Goal: Task Accomplishment & Management: Use online tool/utility

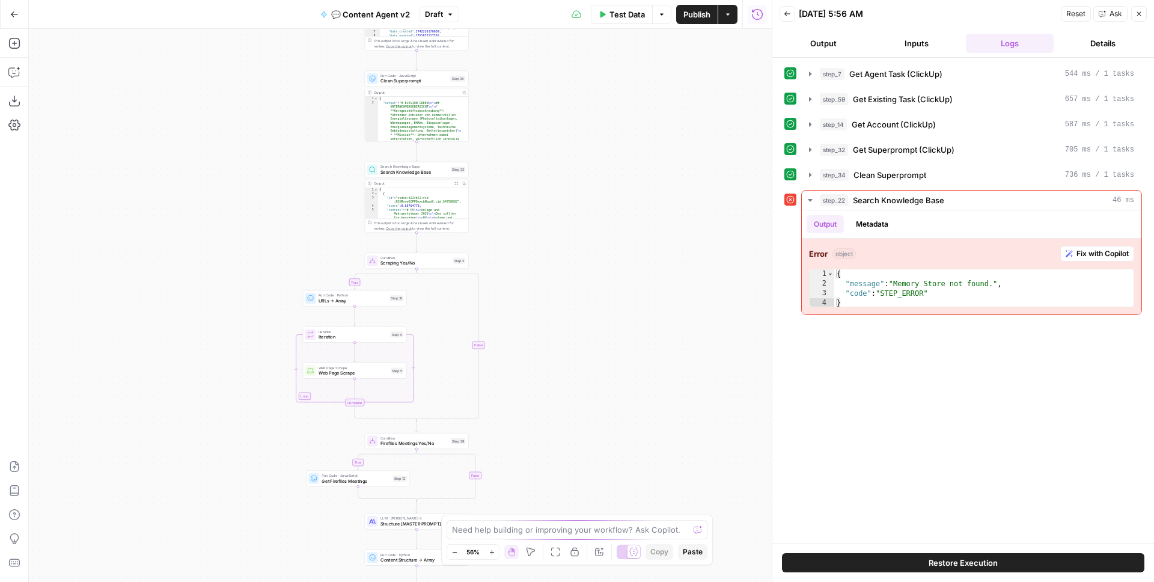
click at [422, 171] on span "Search Knowledge Base" at bounding box center [414, 172] width 68 height 7
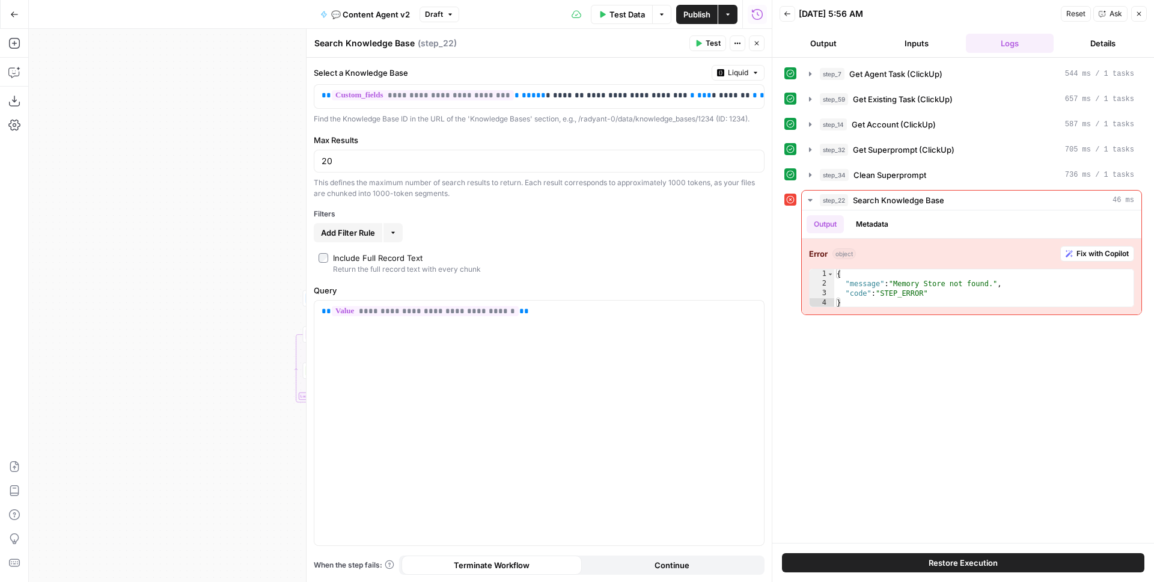
click at [787, 13] on icon "button" at bounding box center [787, 13] width 7 height 7
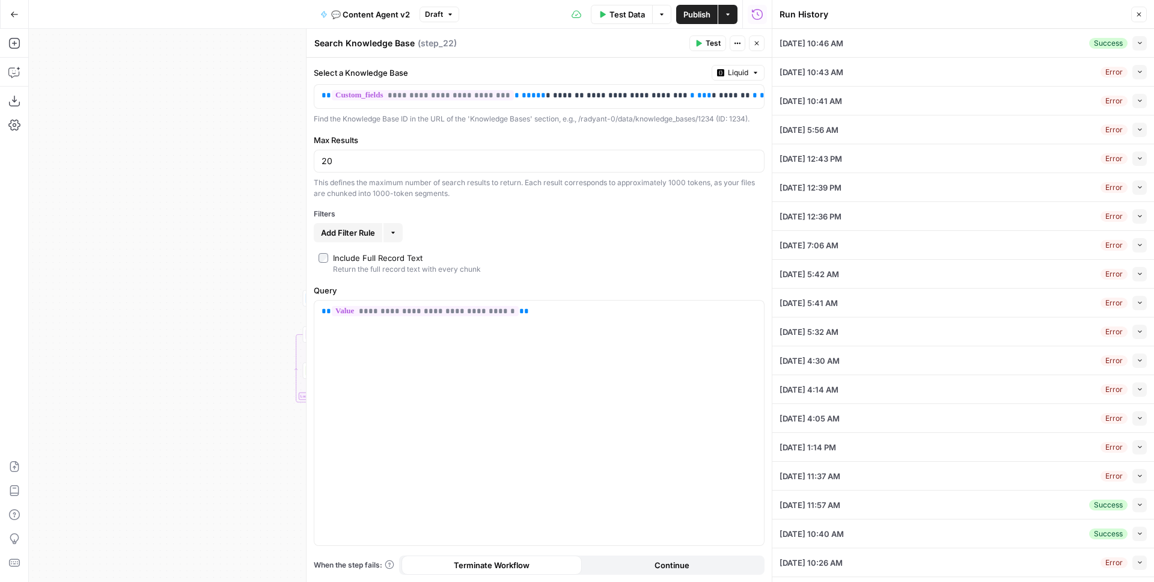
click at [1136, 44] on icon "button" at bounding box center [1139, 43] width 7 height 7
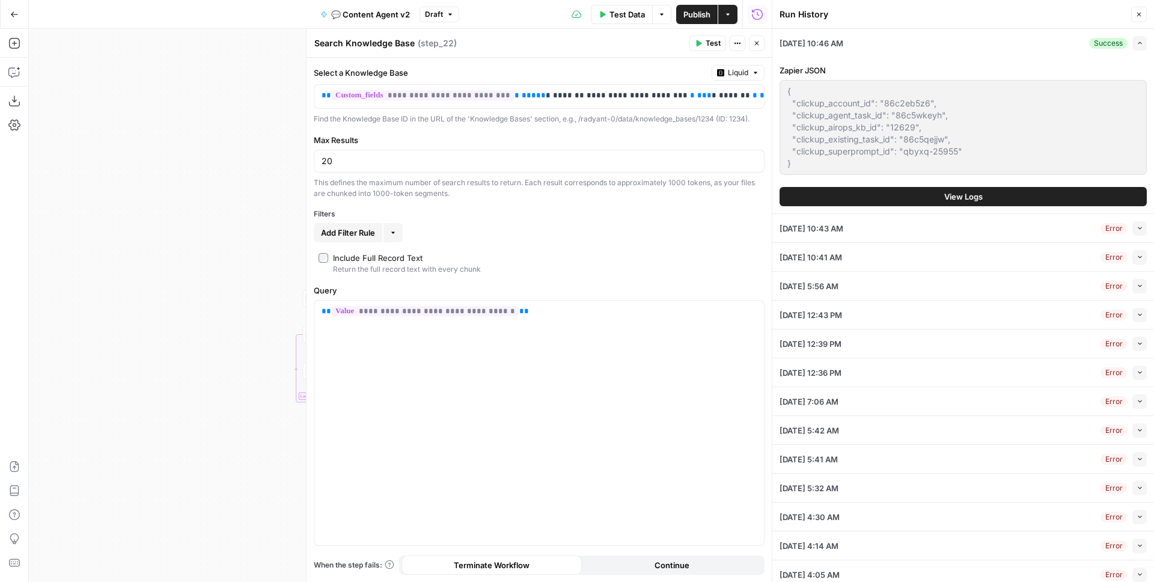
click at [934, 193] on button "View Logs" at bounding box center [962, 196] width 367 height 19
